Goal: Obtain resource: Download file/media

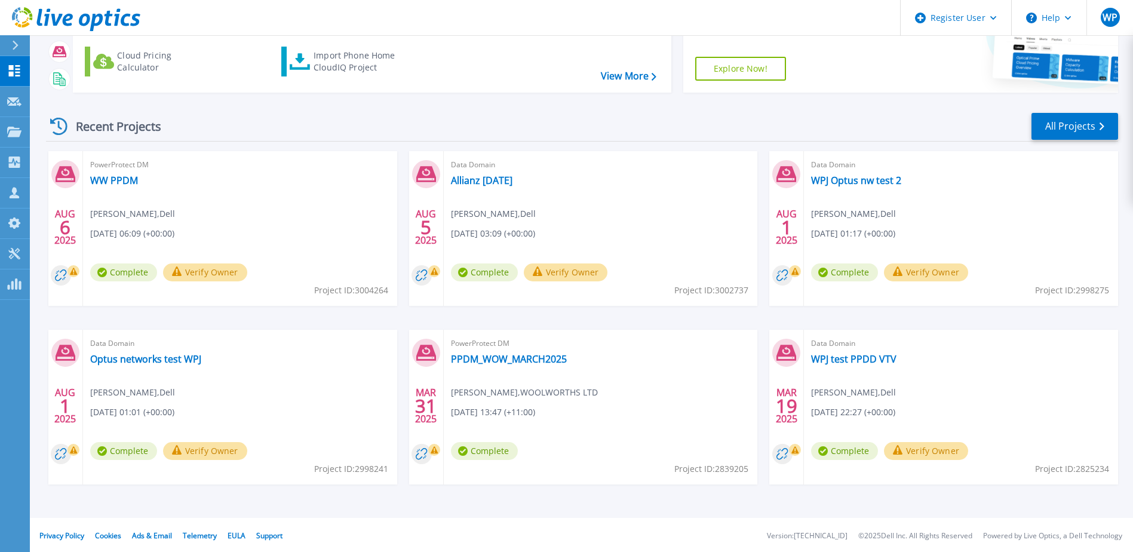
scroll to position [110, 0]
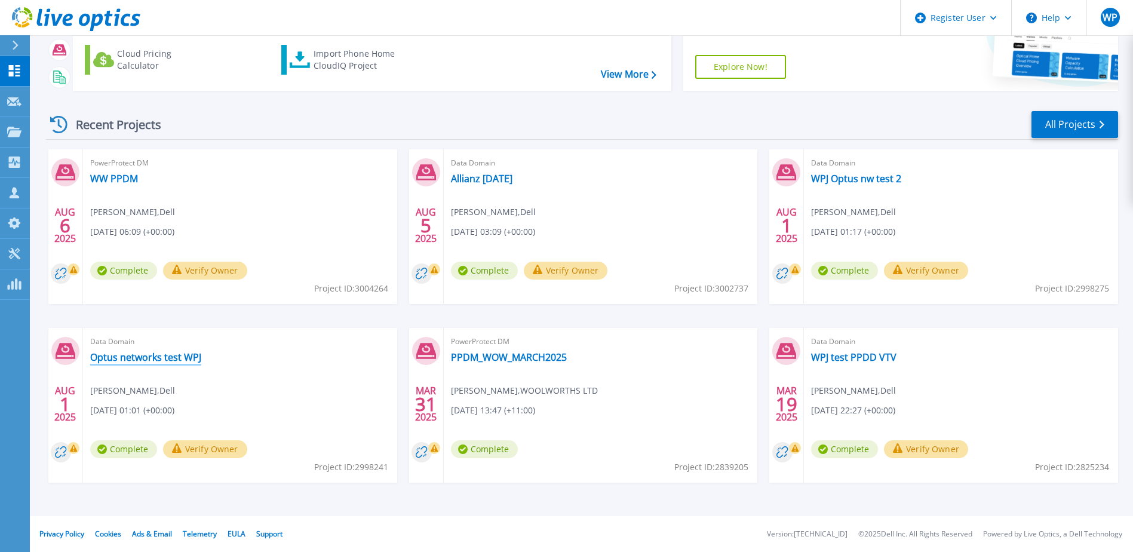
click at [134, 359] on link "Optus networks test WPJ" at bounding box center [145, 357] width 111 height 12
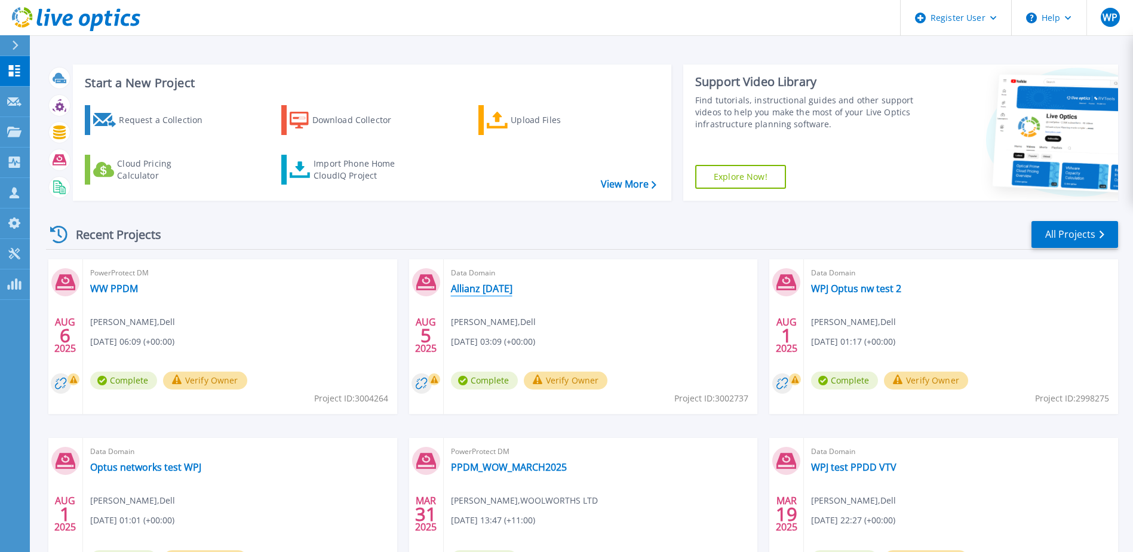
click at [494, 291] on link "Allianz August 2025" at bounding box center [481, 288] width 61 height 12
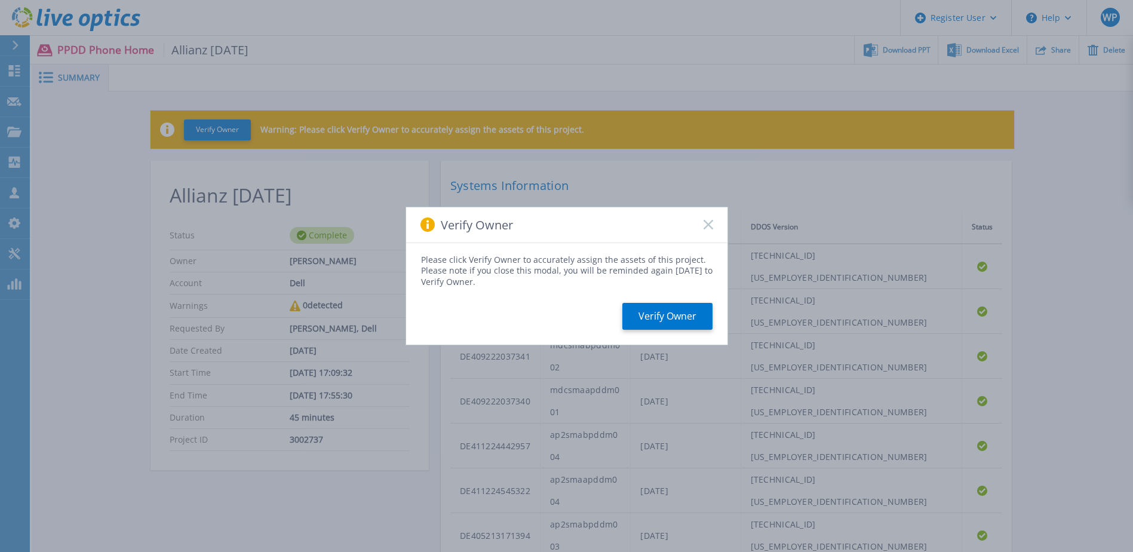
click at [708, 224] on rect at bounding box center [708, 225] width 10 height 10
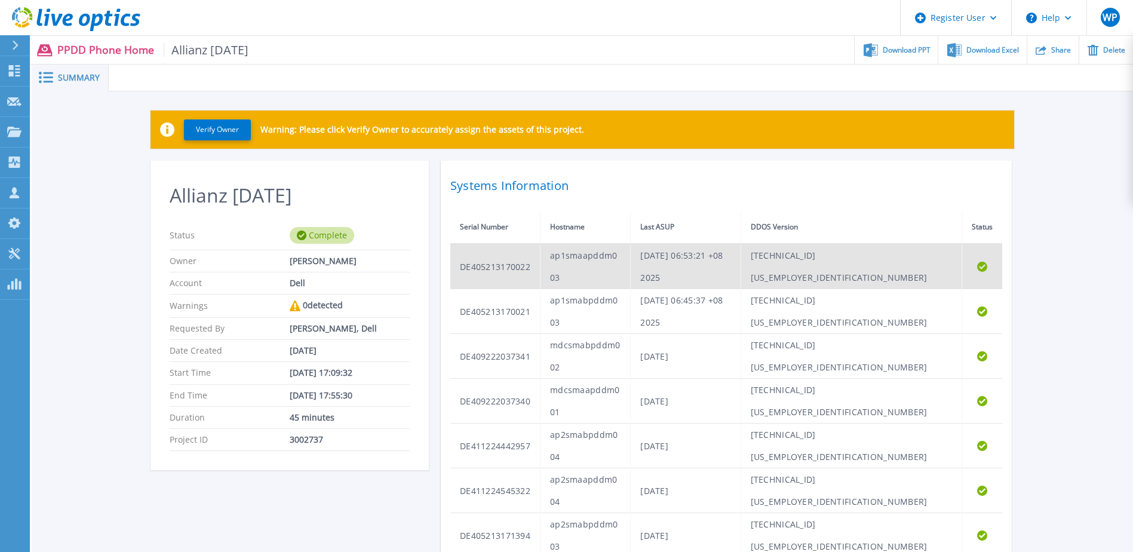
click at [518, 250] on td "DE405213170022" at bounding box center [495, 266] width 90 height 45
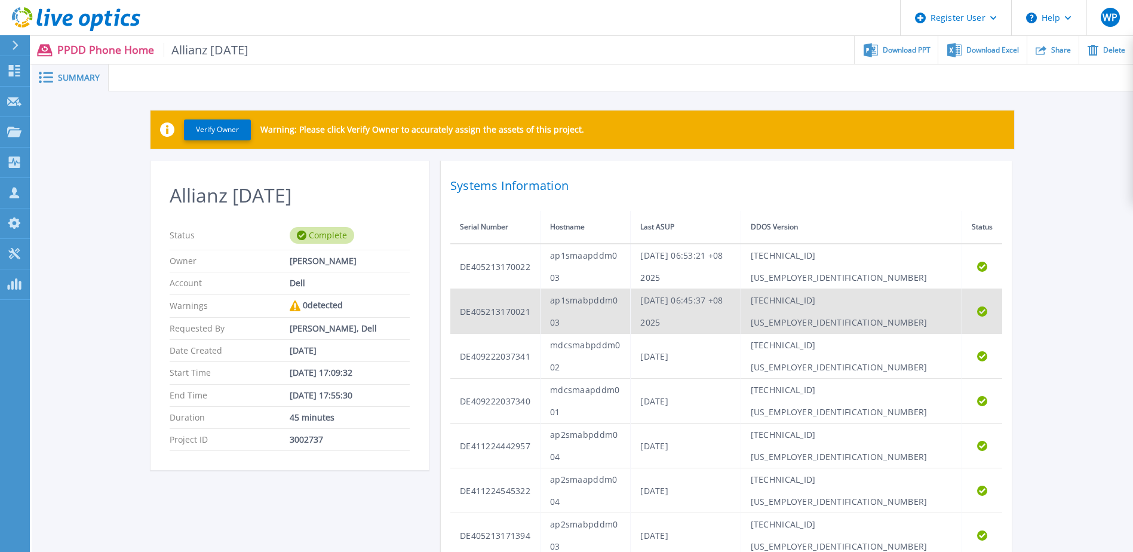
click at [525, 289] on td "DE405213170021" at bounding box center [495, 311] width 90 height 45
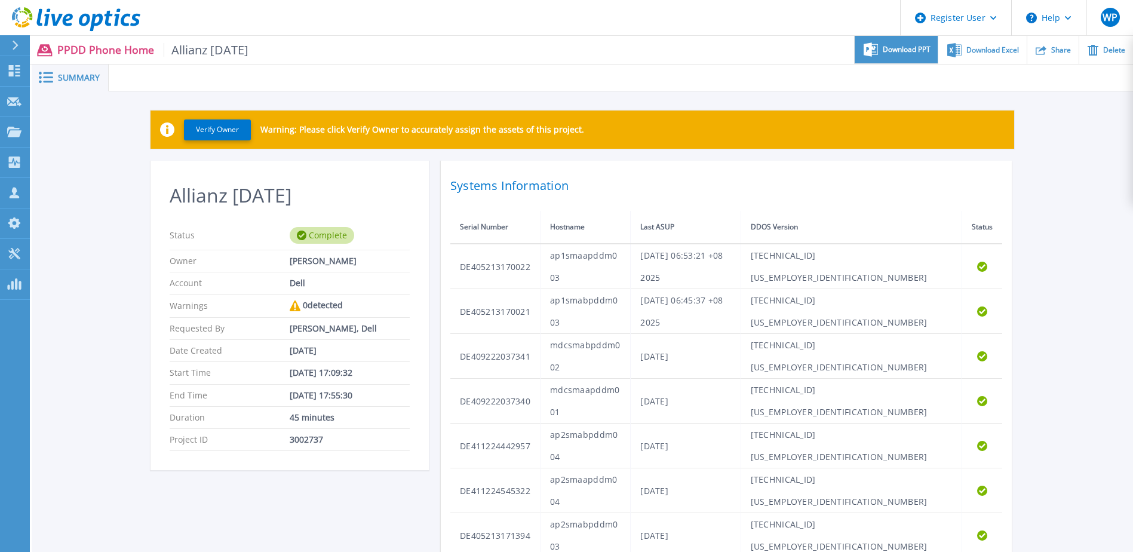
click at [922, 51] on span "Download PPT" at bounding box center [906, 49] width 48 height 7
click at [843, 53] on ul "Download PPT Download Excel Share Delete" at bounding box center [690, 50] width 884 height 28
